Goal: Task Accomplishment & Management: Use online tool/utility

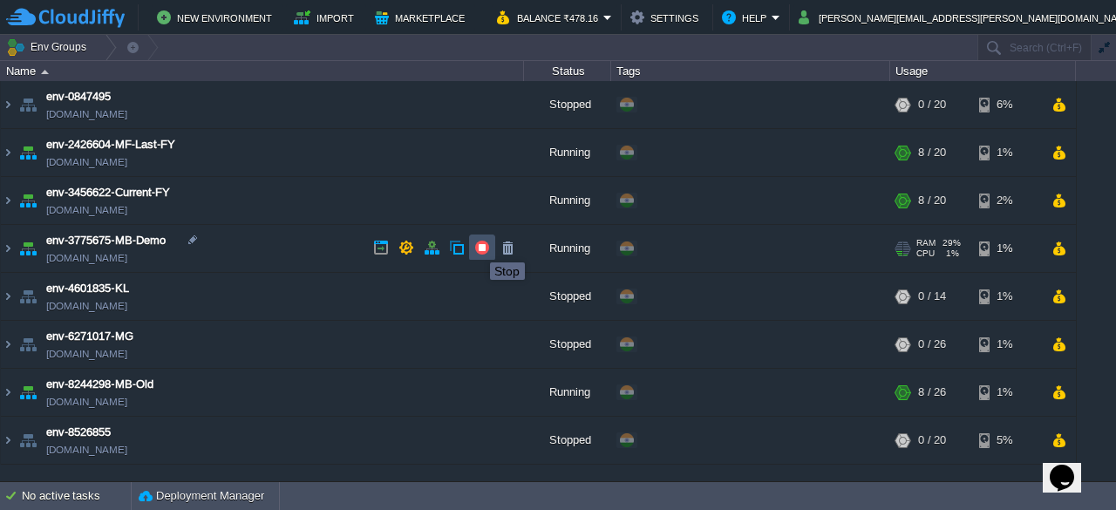
click at [477, 247] on button "button" at bounding box center [482, 248] width 16 height 16
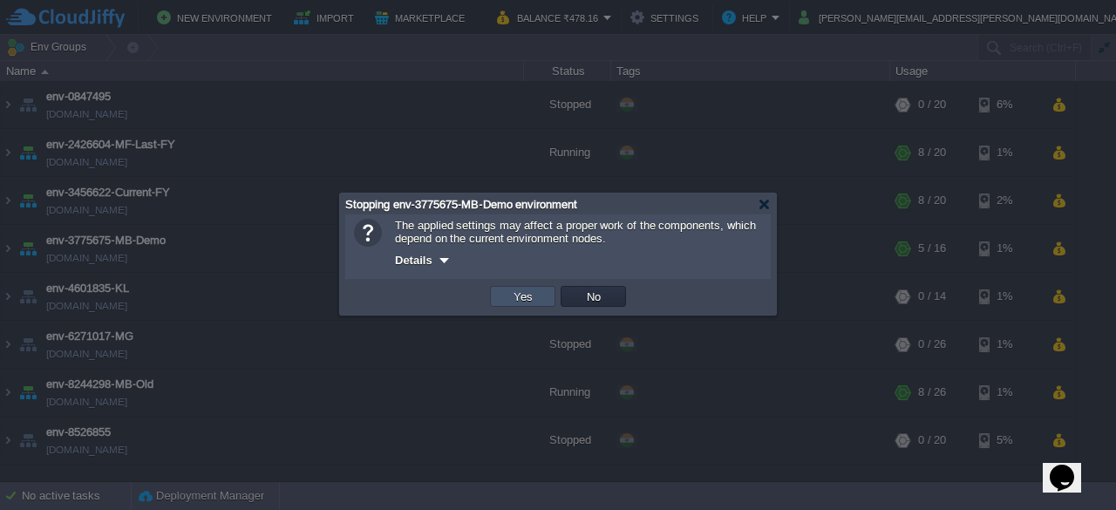
click at [519, 301] on button "Yes" at bounding box center [523, 297] width 30 height 16
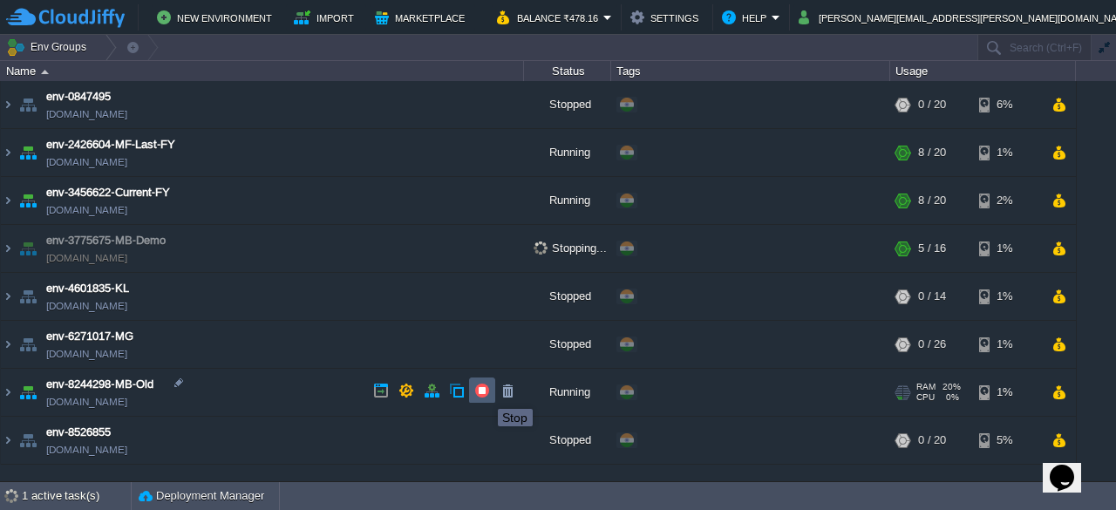
click at [485, 393] on button "button" at bounding box center [482, 391] width 16 height 16
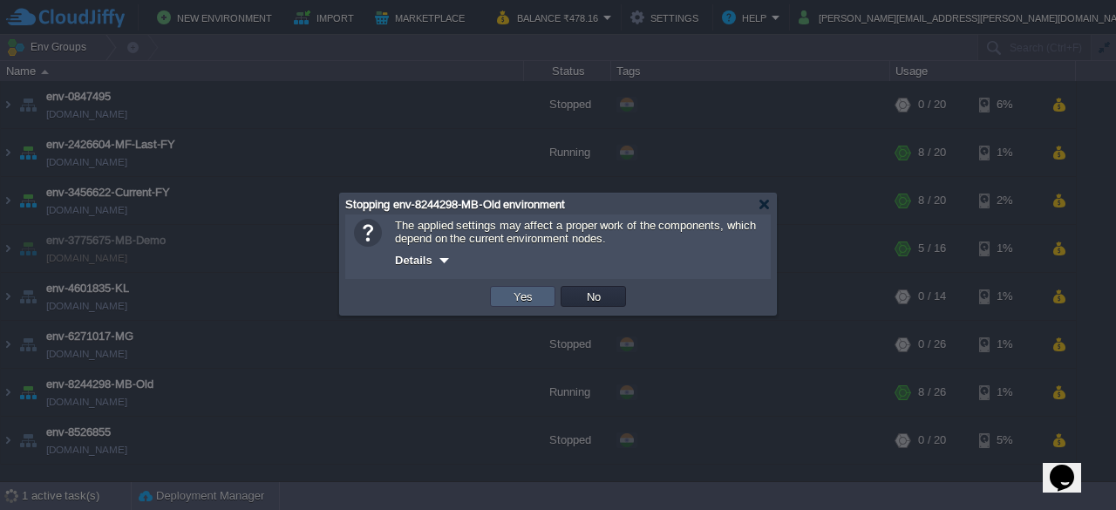
click at [510, 294] on button "Yes" at bounding box center [523, 297] width 30 height 16
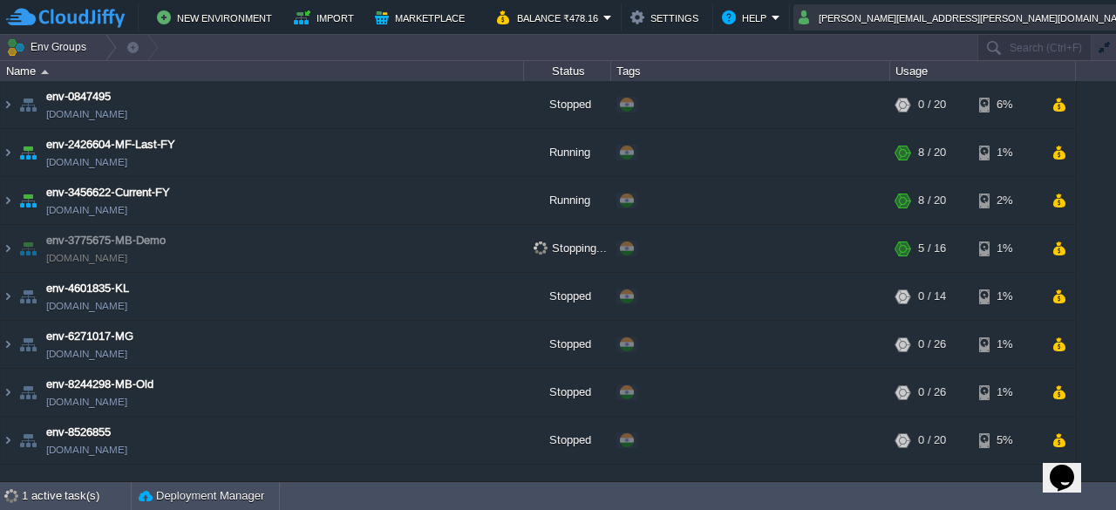
click at [1047, 18] on button "[PERSON_NAME][EMAIL_ADDRESS][PERSON_NAME][DOMAIN_NAME]" at bounding box center [968, 17] width 340 height 21
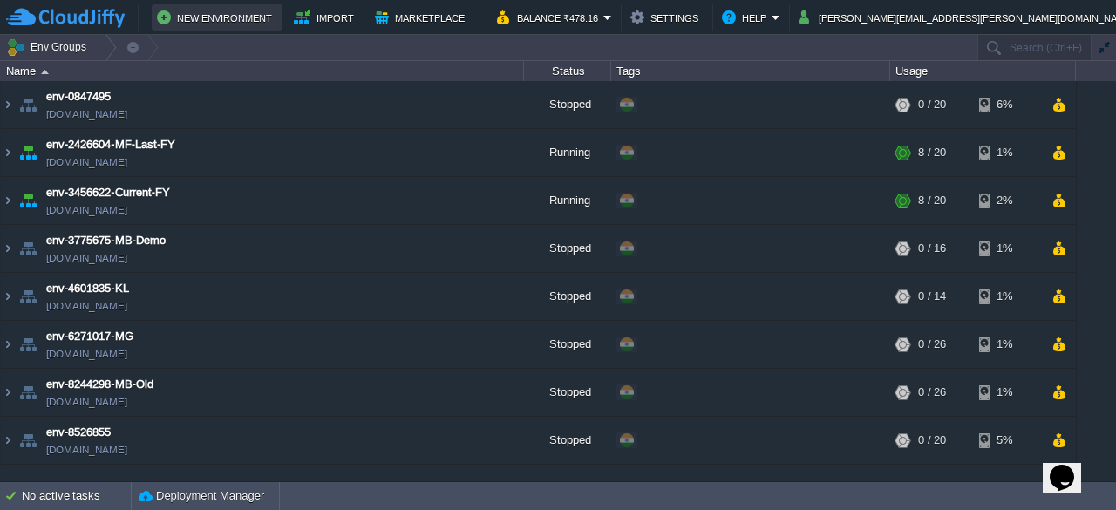
click at [179, 17] on button "New Environment" at bounding box center [217, 17] width 120 height 21
